Goal: Task Accomplishment & Management: Complete application form

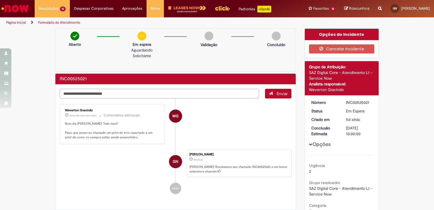
click at [251, 94] on textarea "Digite sua mensagem aqui..." at bounding box center [159, 94] width 199 height 10
click at [244, 94] on textarea "Digite sua mensagem aqui..." at bounding box center [159, 94] width 199 height 10
click at [221, 94] on textarea "Digite sua mensagem aqui..." at bounding box center [159, 94] width 199 height 10
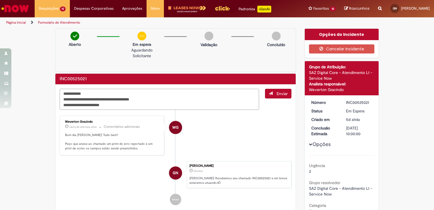
type textarea "**********"
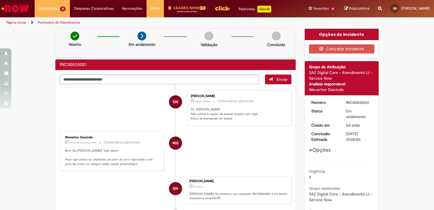
drag, startPoint x: 95, startPoint y: 137, endPoint x: 60, endPoint y: 135, distance: 34.4
click at [61, 135] on div "Weverton Gracindo cerca de uma hora atrás cerca de uma hora atrás Comentários a…" at bounding box center [111, 151] width 101 height 36
copy div "Weverton Gracindo"
